Goal: Complete application form: Complete application form

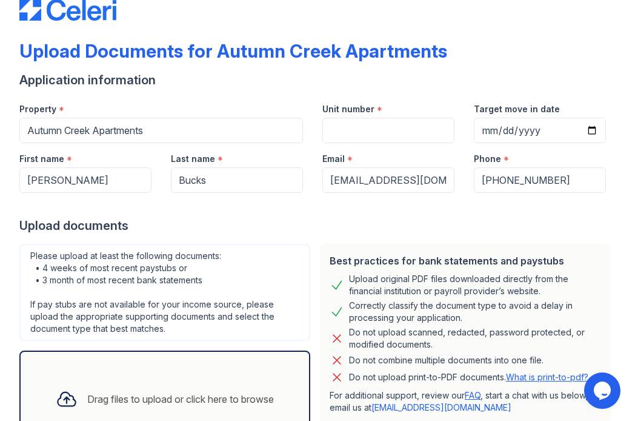
scroll to position [61, 0]
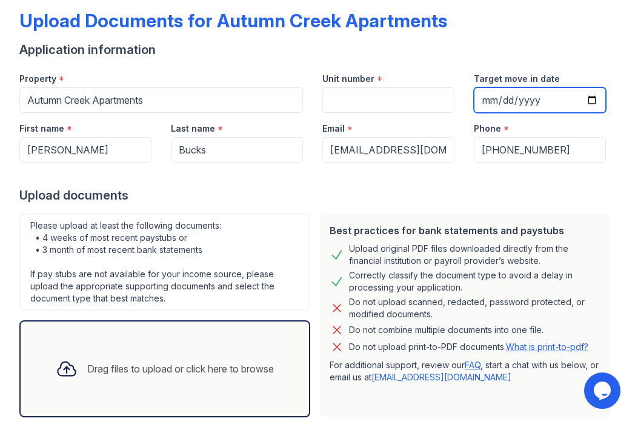
click at [582, 101] on input "Target move in date" at bounding box center [540, 99] width 132 height 25
click at [453, 101] on div "Unit number *" at bounding box center [389, 88] width 152 height 50
click at [422, 77] on div "Unit number *" at bounding box center [388, 75] width 132 height 24
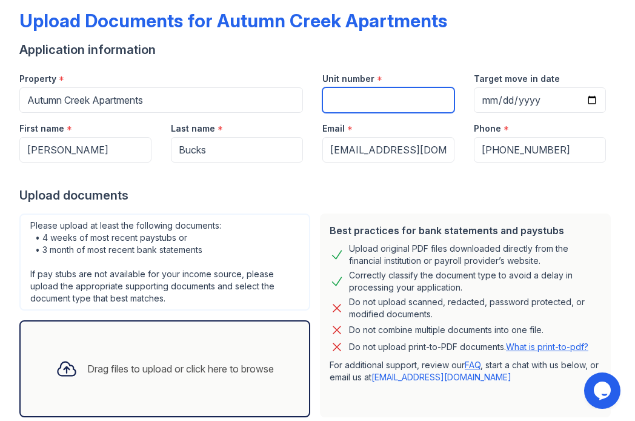
click at [377, 94] on input "Unit number" at bounding box center [388, 99] width 132 height 25
type input "1011"
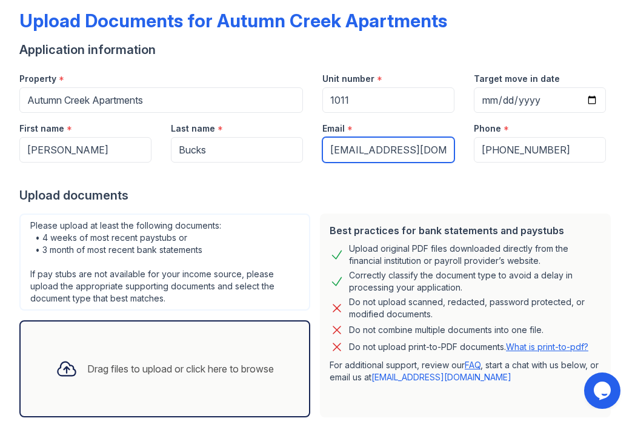
click at [328, 148] on input "bucks.noah@gmail.com" at bounding box center [388, 149] width 132 height 25
click at [298, 230] on div "Please upload at least the following documents: • 4 weeks of most recent paystu…" at bounding box center [164, 261] width 291 height 97
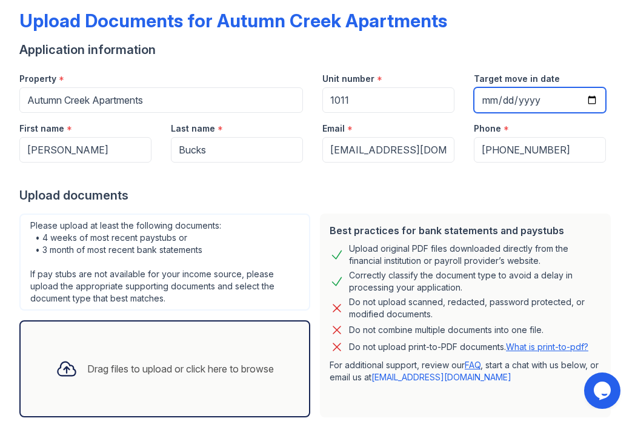
click at [582, 97] on input "Target move in date" at bounding box center [540, 99] width 132 height 25
type input "2025-09-27"
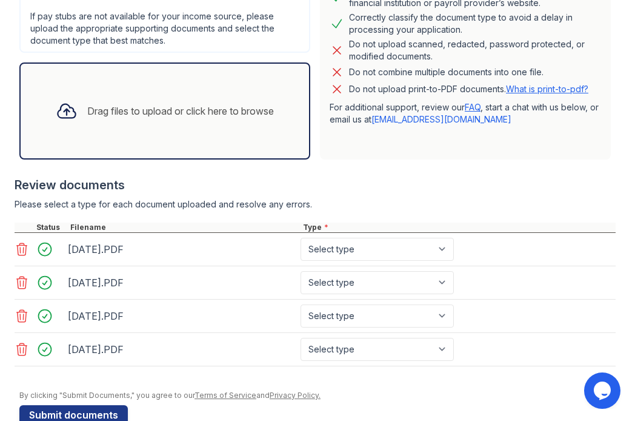
scroll to position [346, 0]
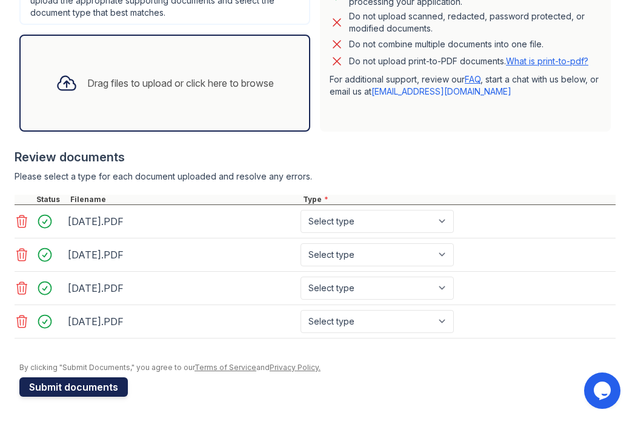
click at [81, 387] on button "Submit documents" at bounding box center [73, 386] width 108 height 19
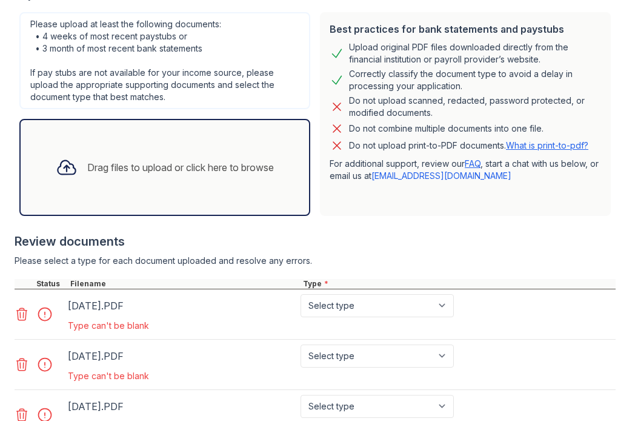
scroll to position [424, 0]
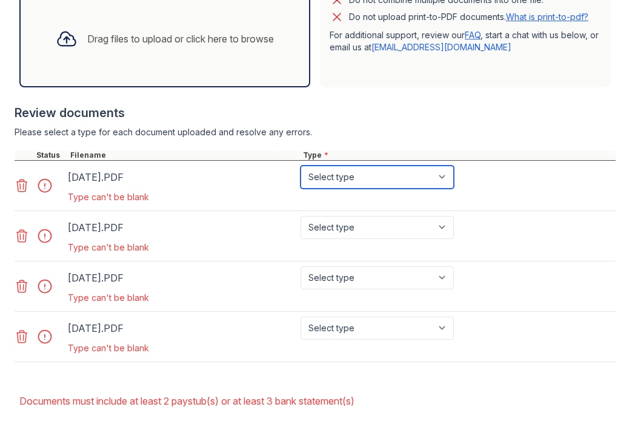
click at [378, 173] on select "Select type Paystub Bank Statement Offer Letter Tax Documents Benefit Award Let…" at bounding box center [377, 176] width 153 height 23
select select "paystub"
click at [301, 165] on select "Select type Paystub Bank Statement Offer Letter Tax Documents Benefit Award Let…" at bounding box center [377, 176] width 153 height 23
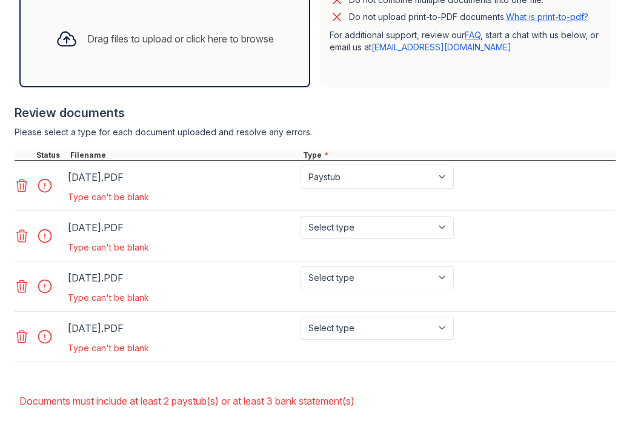
click at [340, 245] on div "Type can't be blank" at bounding box center [262, 247] width 388 height 12
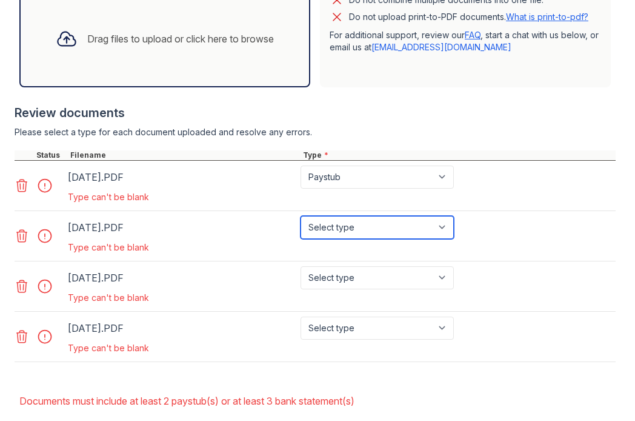
click at [347, 227] on select "Select type Paystub Bank Statement Offer Letter Tax Documents Benefit Award Let…" at bounding box center [377, 227] width 153 height 23
select select "paystub"
click at [301, 216] on select "Select type Paystub Bank Statement Offer Letter Tax Documents Benefit Award Let…" at bounding box center [377, 227] width 153 height 23
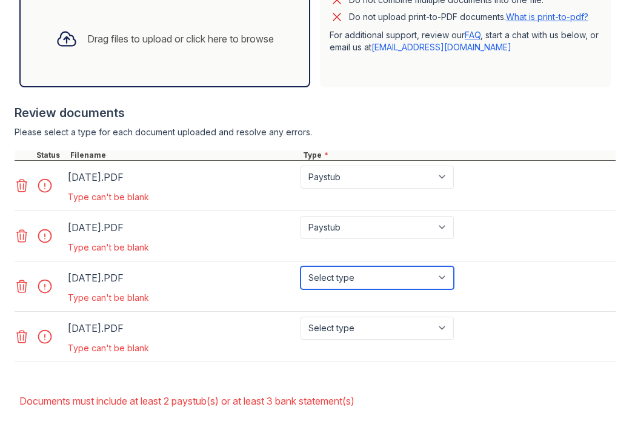
click at [322, 280] on select "Select type Paystub Bank Statement Offer Letter Tax Documents Benefit Award Let…" at bounding box center [377, 277] width 153 height 23
select select "paystub"
click at [301, 266] on select "Select type Paystub Bank Statement Offer Letter Tax Documents Benefit Award Let…" at bounding box center [377, 277] width 153 height 23
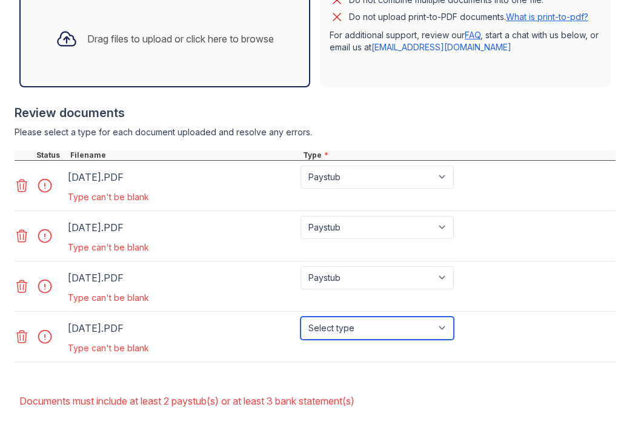
click at [341, 324] on select "Select type Paystub Bank Statement Offer Letter Tax Documents Benefit Award Let…" at bounding box center [377, 327] width 153 height 23
select select "paystub"
click at [301, 316] on select "Select type Paystub Bank Statement Offer Letter Tax Documents Benefit Award Let…" at bounding box center [377, 327] width 153 height 23
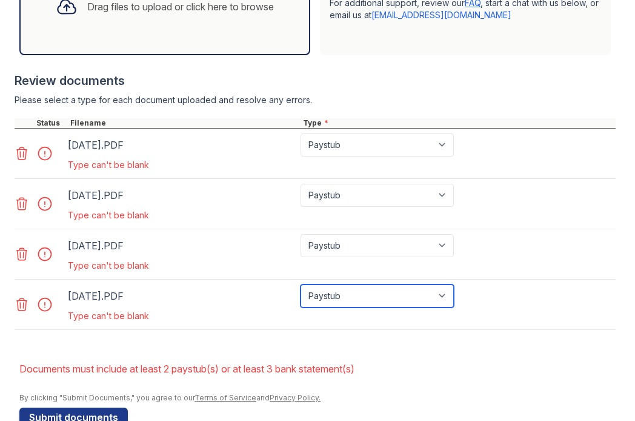
scroll to position [487, 0]
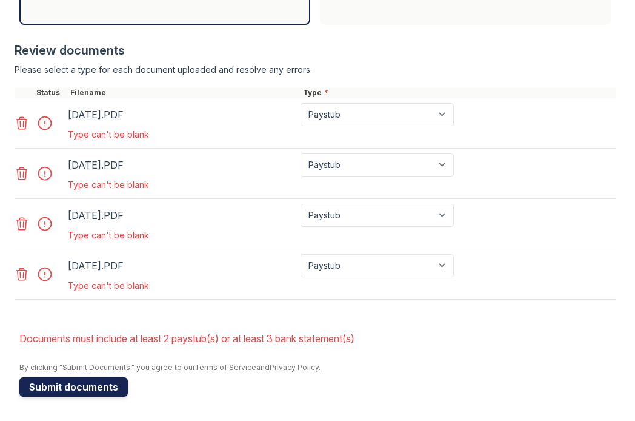
click at [116, 386] on button "Submit documents" at bounding box center [73, 386] width 108 height 19
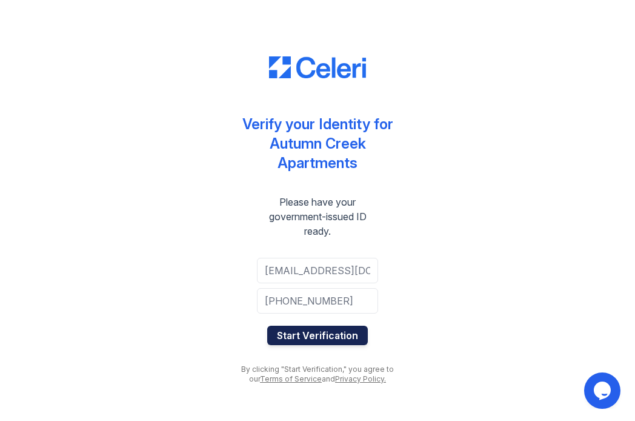
click at [305, 330] on button "Start Verification" at bounding box center [317, 334] width 101 height 19
click at [302, 339] on button "Start Verification" at bounding box center [317, 334] width 101 height 19
